Goal: Download file/media

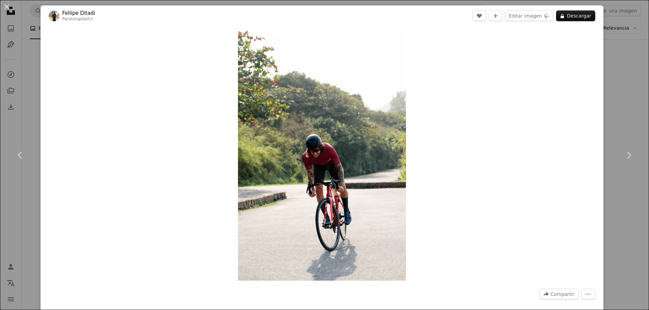
scroll to position [507, 0]
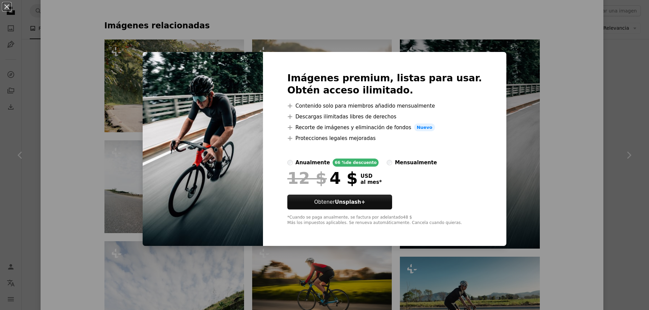
click at [474, 66] on div "Imágenes premium, listas para usar. Obtén acceso ilimitado. A plus sign Conteni…" at bounding box center [384, 149] width 243 height 195
click at [557, 165] on div "An X shape Imágenes premium, listas para usar. Obtén acceso ilimitado. A plus s…" at bounding box center [324, 155] width 649 height 310
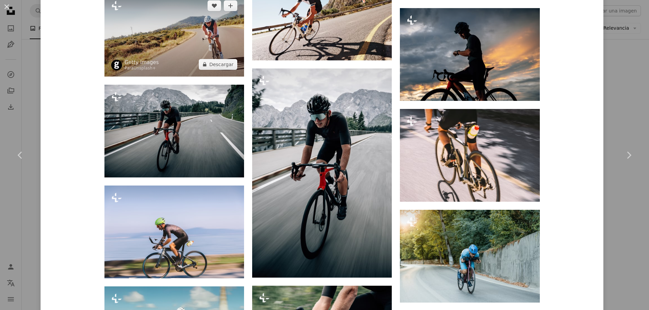
scroll to position [1588, 0]
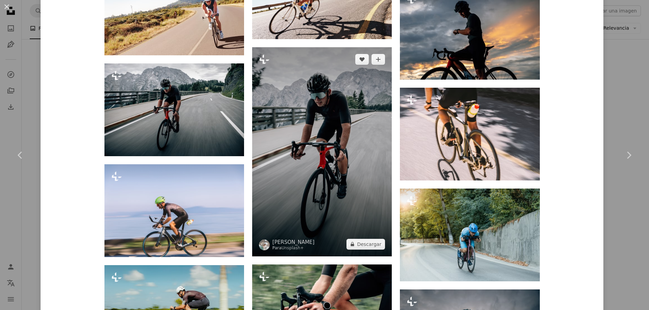
click at [329, 174] on img at bounding box center [322, 151] width 140 height 209
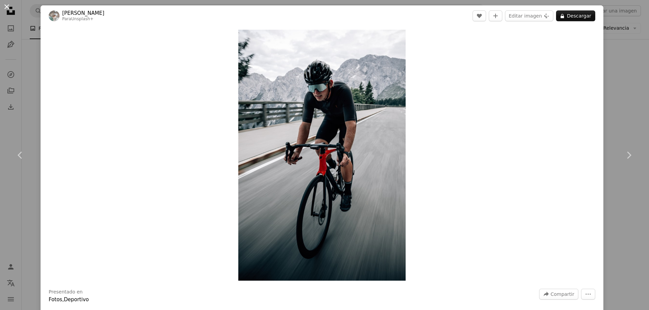
click at [9, 6] on button "An X shape" at bounding box center [7, 7] width 8 height 8
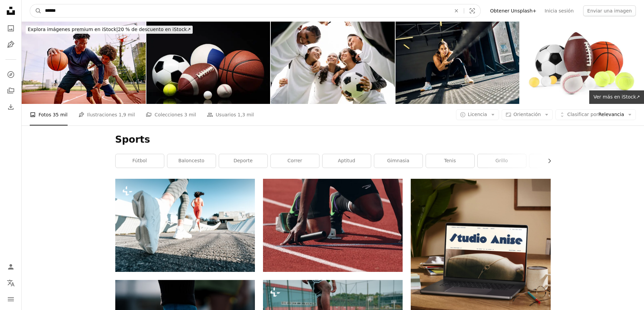
click at [86, 12] on input "******" at bounding box center [245, 10] width 407 height 13
type input "**********"
click at [30, 4] on button "A magnifying glass" at bounding box center [35, 10] width 11 height 13
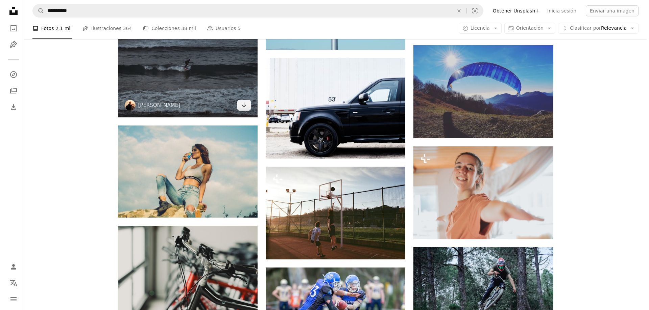
scroll to position [709, 0]
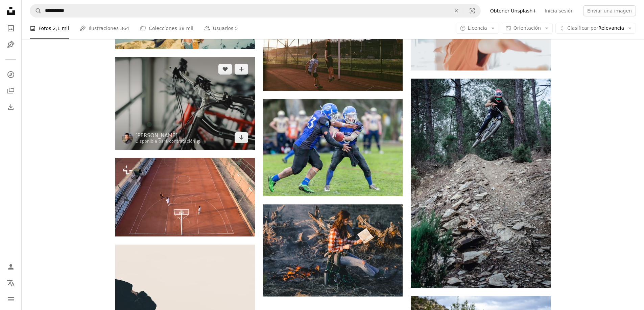
click at [173, 122] on img at bounding box center [185, 103] width 140 height 93
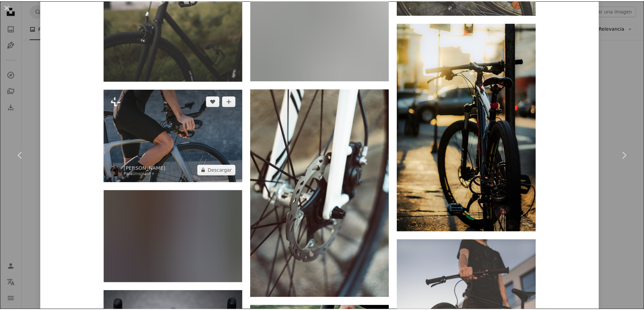
scroll to position [1690, 0]
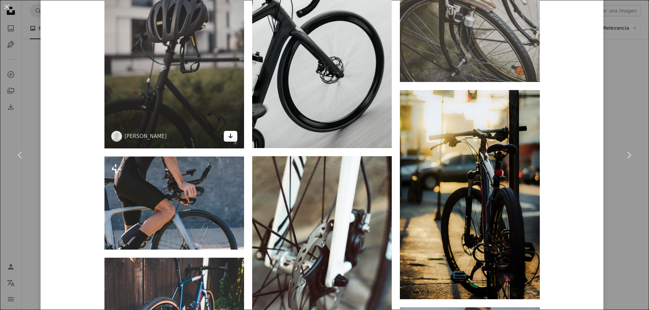
click at [230, 139] on icon "Arrow pointing down" at bounding box center [230, 136] width 5 height 8
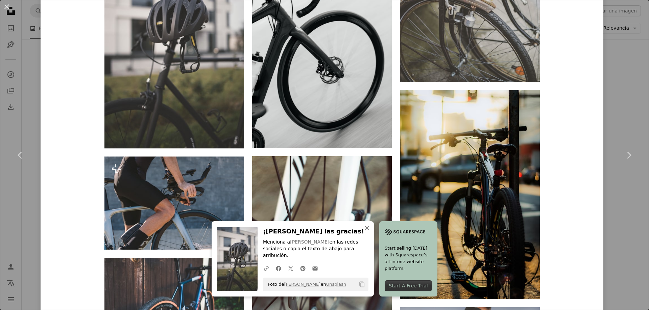
click at [363, 232] on icon "An X shape" at bounding box center [367, 228] width 8 height 8
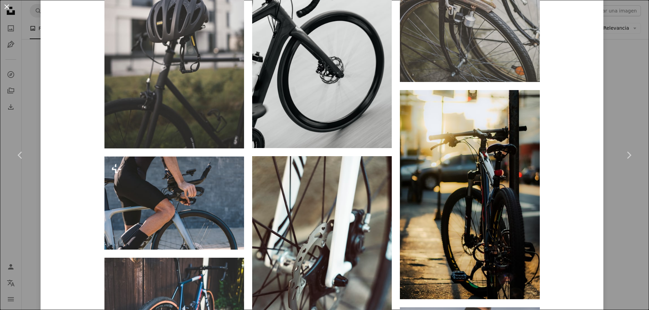
click at [8, 4] on button "An X shape" at bounding box center [7, 7] width 8 height 8
